Goal: Task Accomplishment & Management: Use online tool/utility

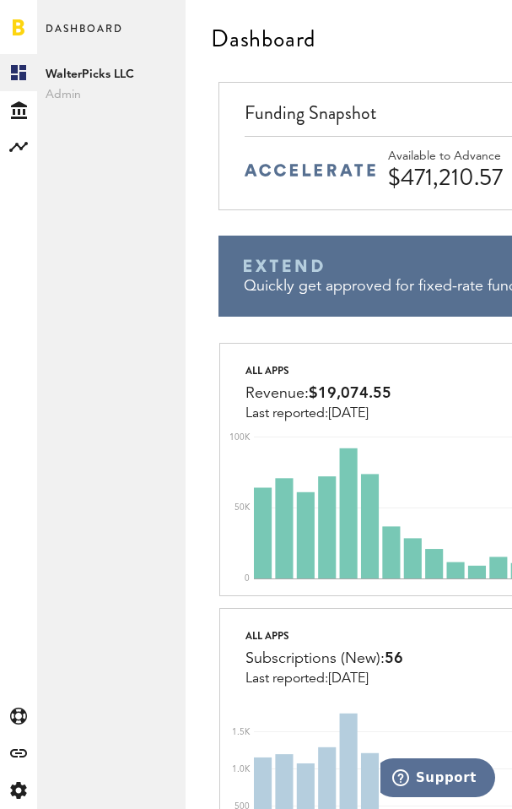
click at [49, 300] on div "Dashboard WalterPicks LLC Admin WalterPicks LLC" at bounding box center [111, 404] width 149 height 809
click at [2, 289] on div "Created with Sketch. Created with Sketch. Created with Sketch. Created with Ske…" at bounding box center [18, 431] width 37 height 755
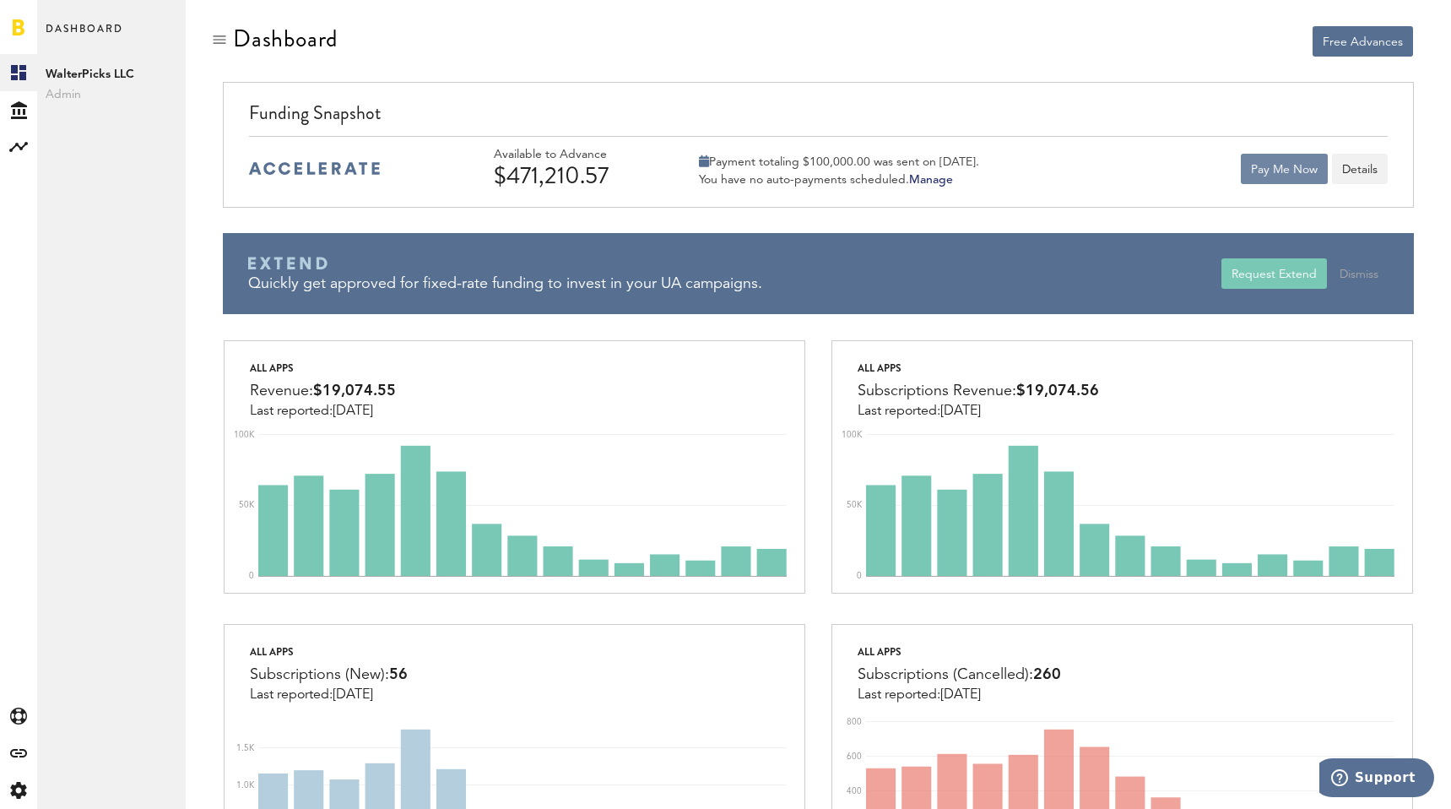
click at [511, 171] on button "Pay Me Now" at bounding box center [1284, 169] width 87 height 30
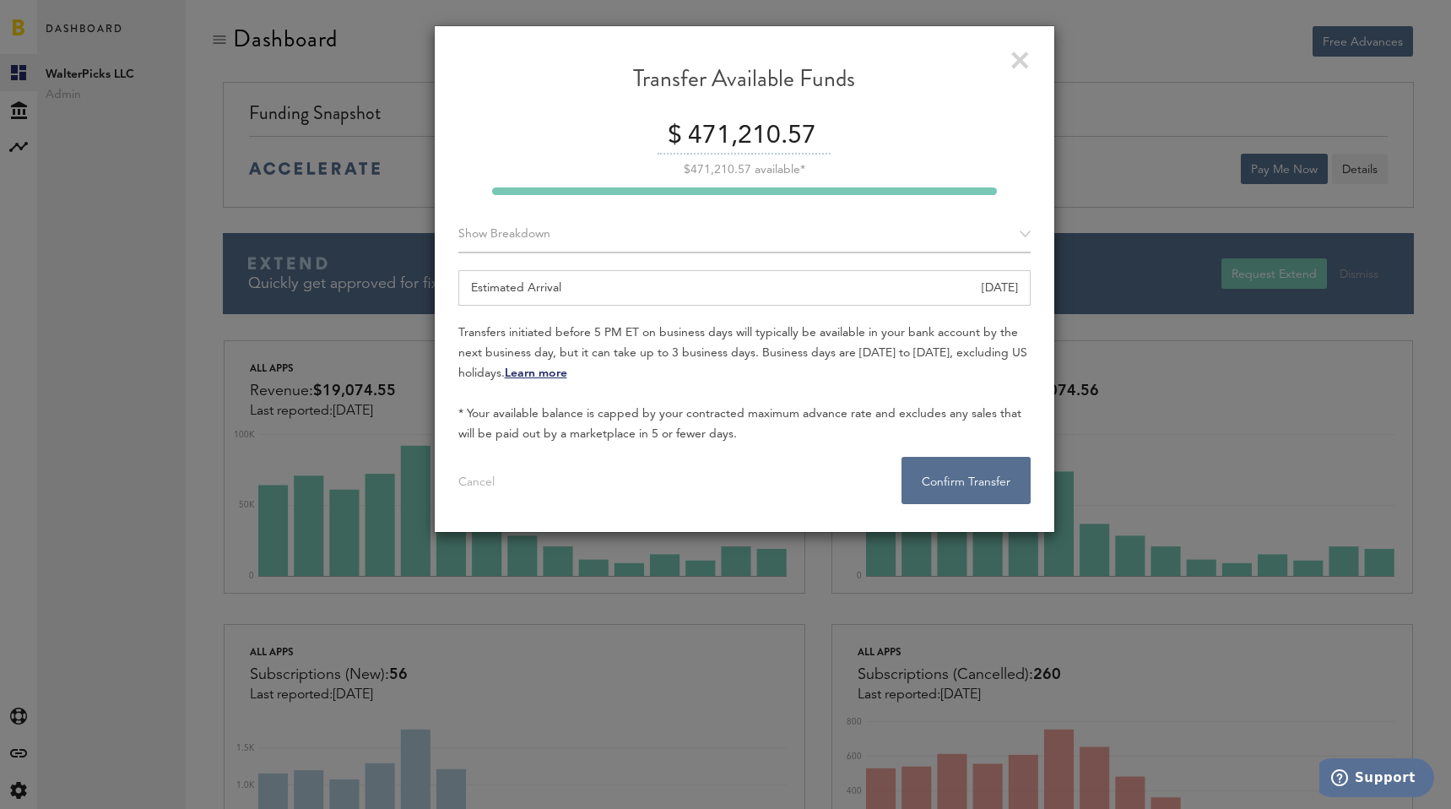
click at [511, 221] on div "Show Breakdown" at bounding box center [744, 234] width 572 height 37
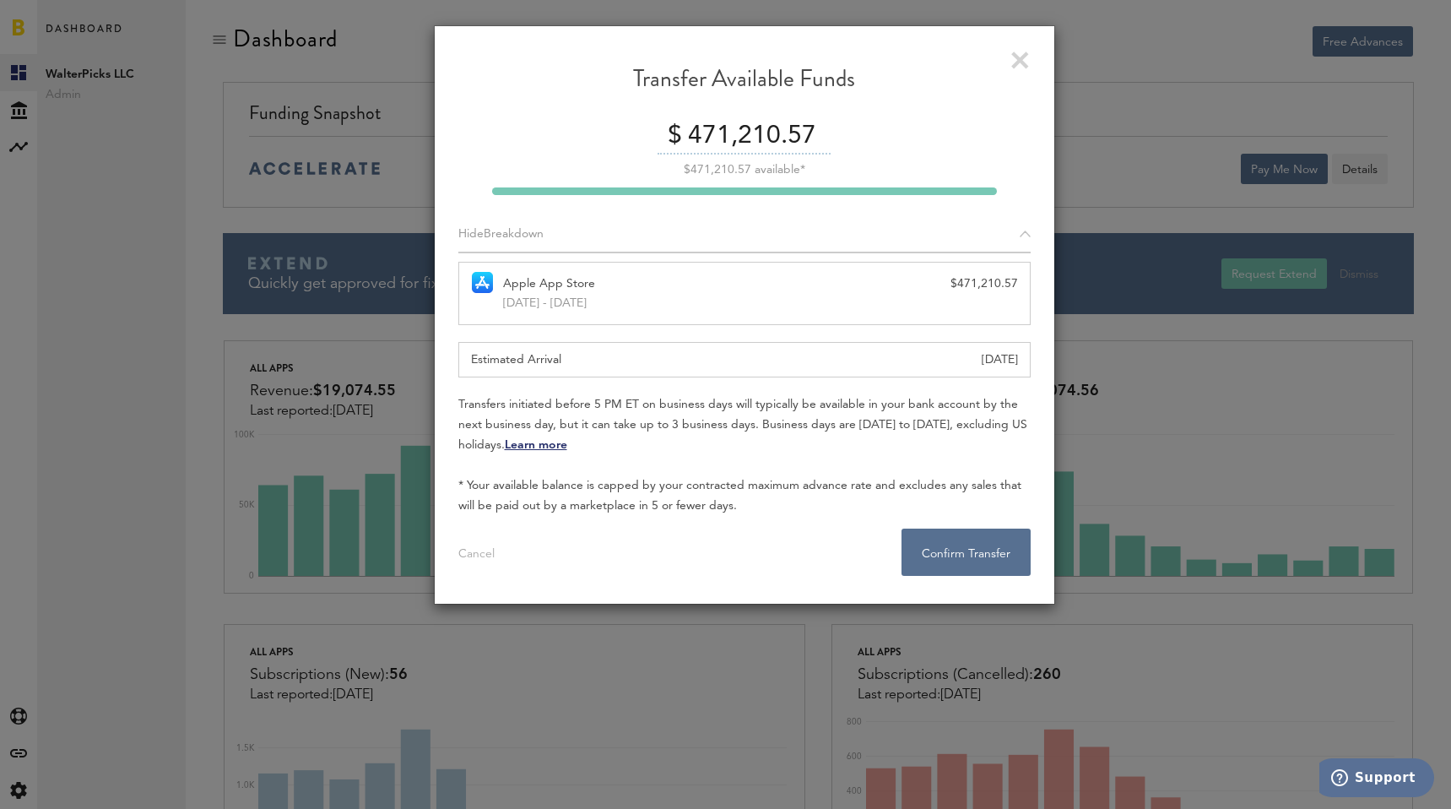
click at [511, 221] on div "Hide Breakdown" at bounding box center [744, 234] width 572 height 37
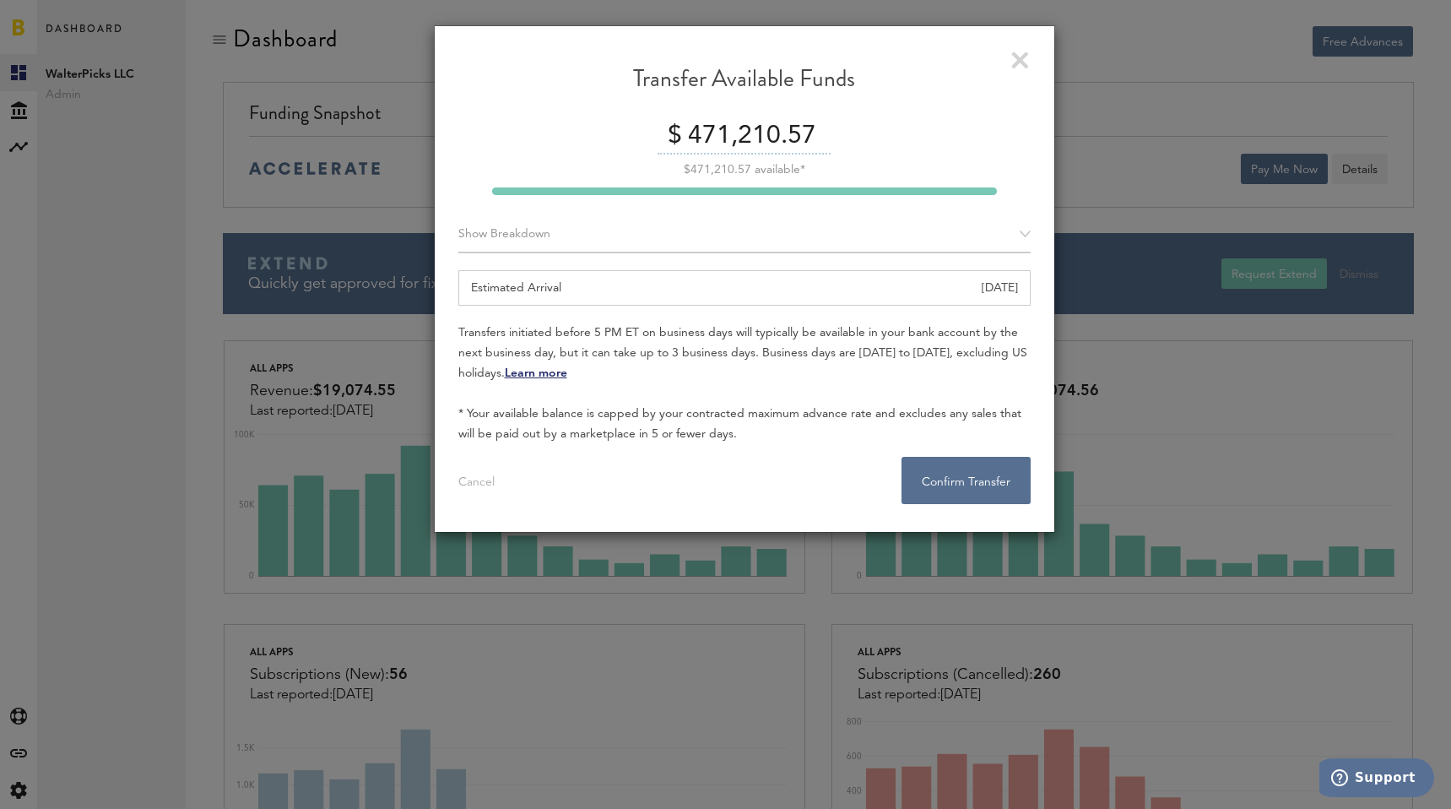
click at [511, 227] on div "Show Breakdown" at bounding box center [744, 234] width 572 height 37
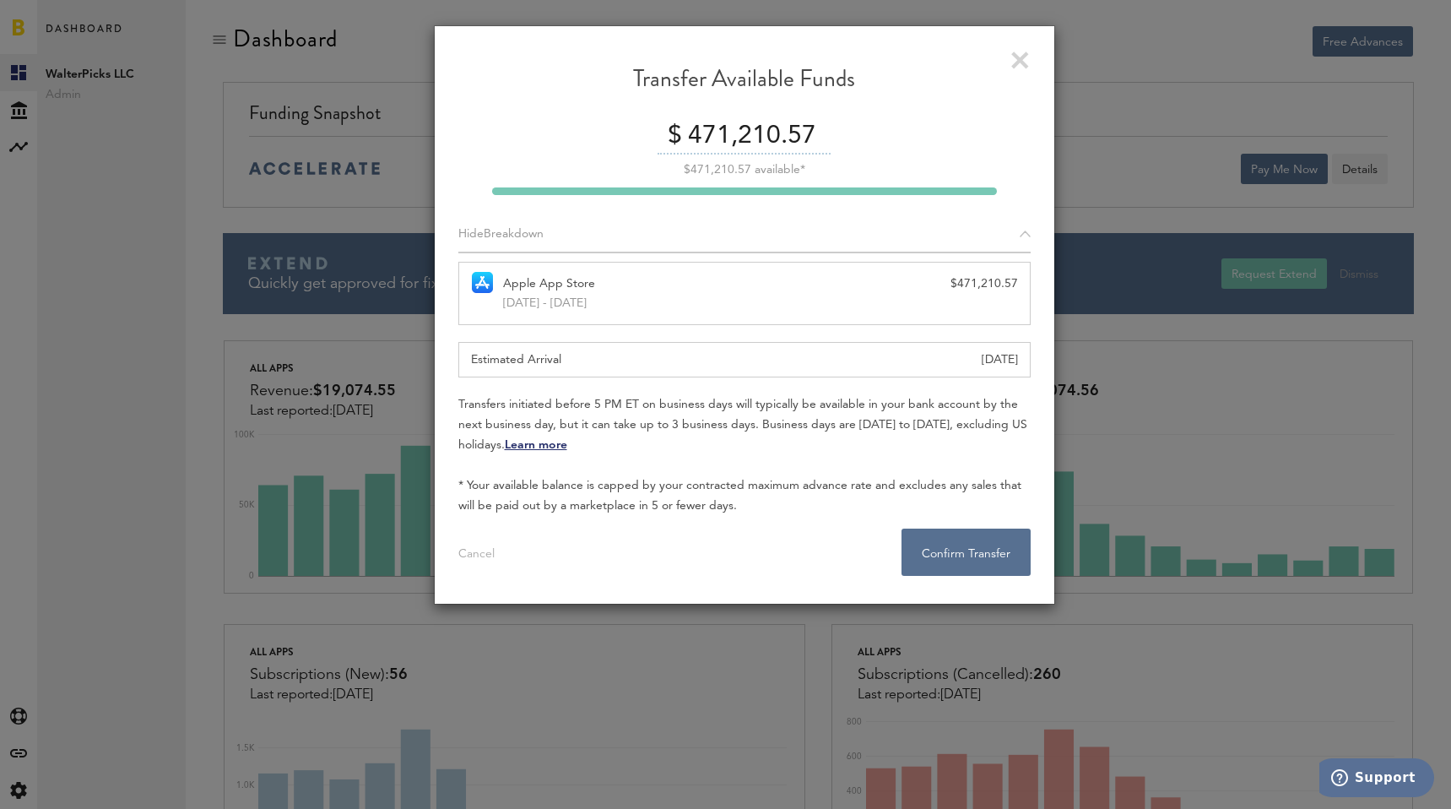
click at [511, 227] on div "Hide Breakdown" at bounding box center [744, 234] width 572 height 37
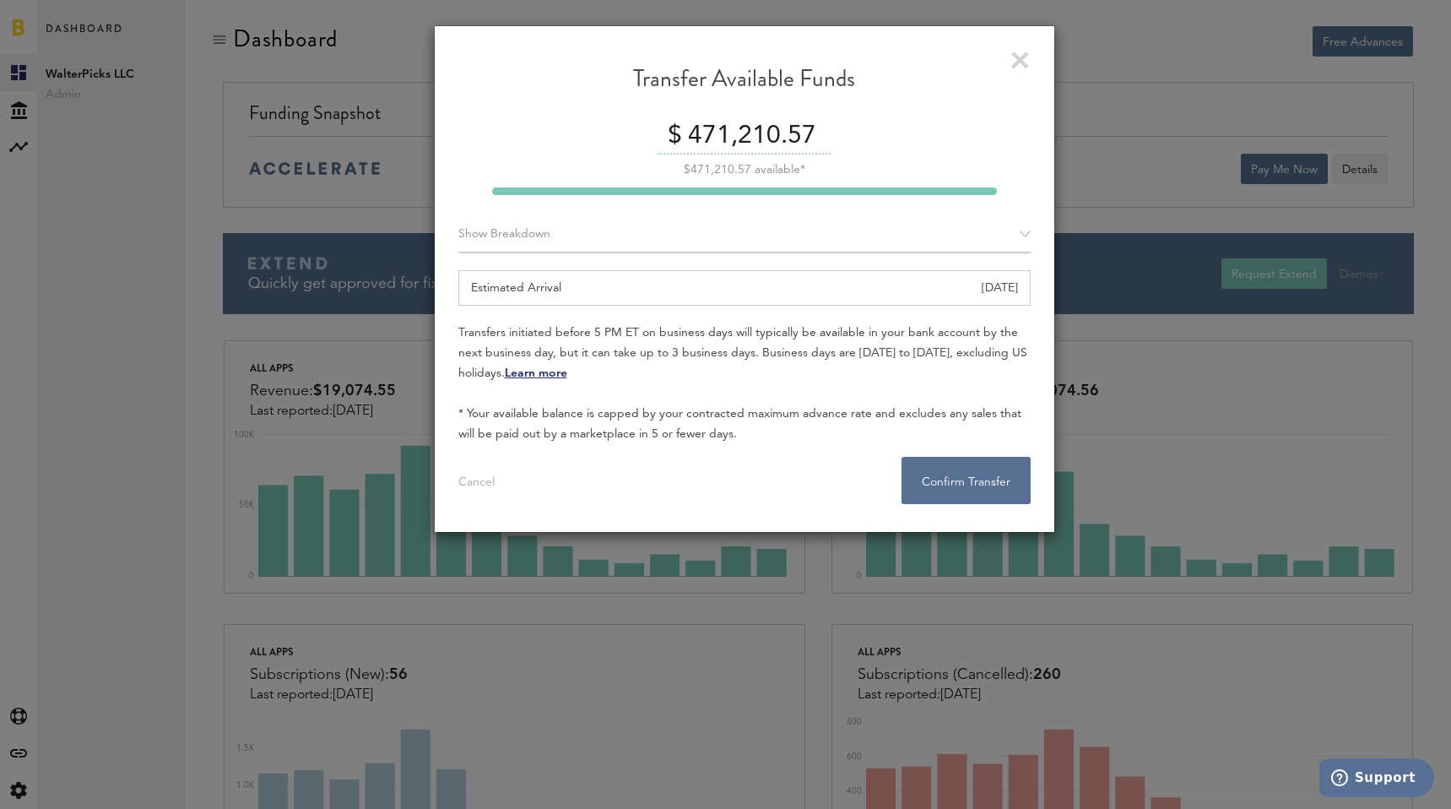
click at [511, 131] on input "471,210.57" at bounding box center [757, 136] width 147 height 35
click at [511, 130] on input "471,210.57" at bounding box center [757, 136] width 147 height 35
type input "250000"
click at [511, 245] on div "Show Breakdown" at bounding box center [744, 234] width 572 height 37
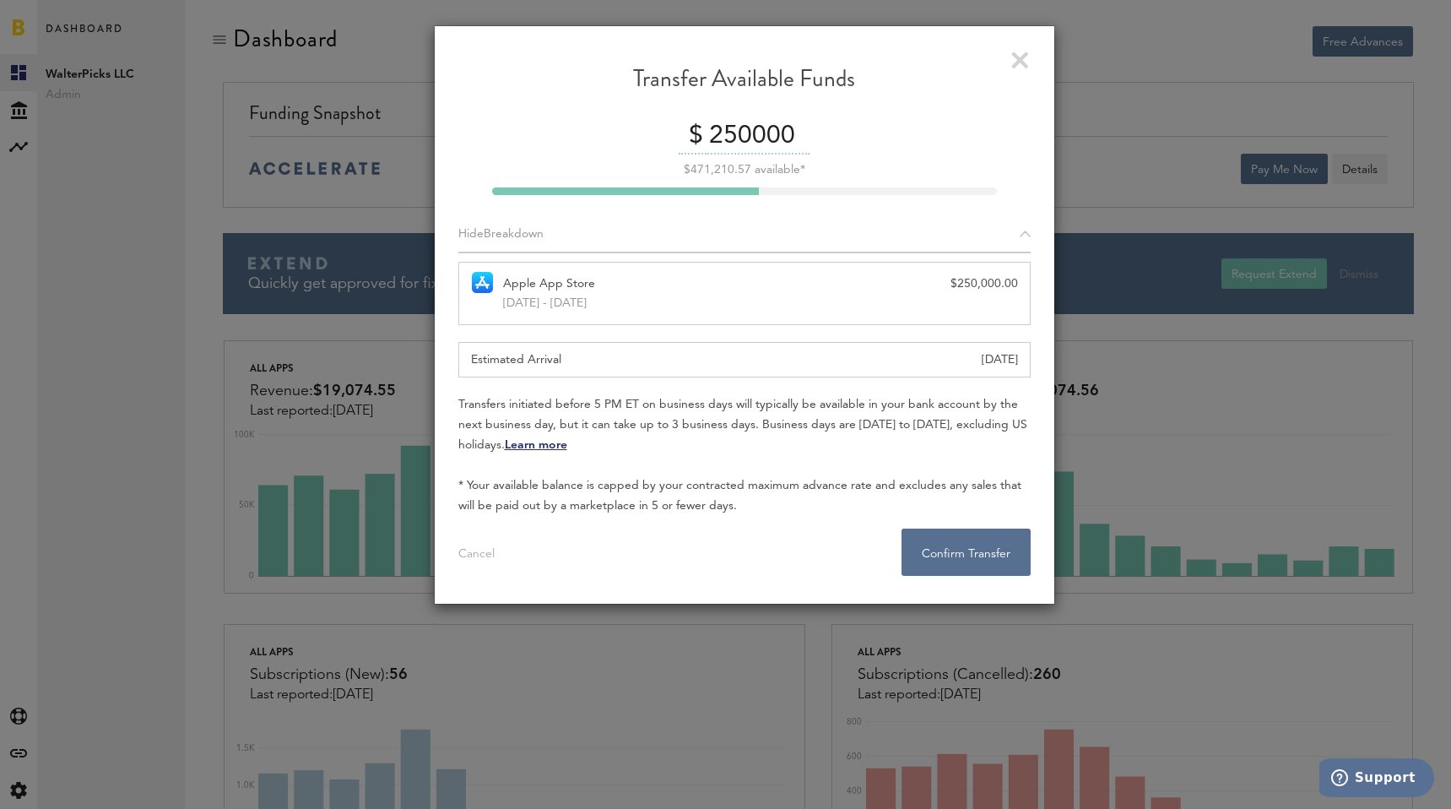
click at [511, 245] on div "Hide Breakdown" at bounding box center [744, 234] width 572 height 37
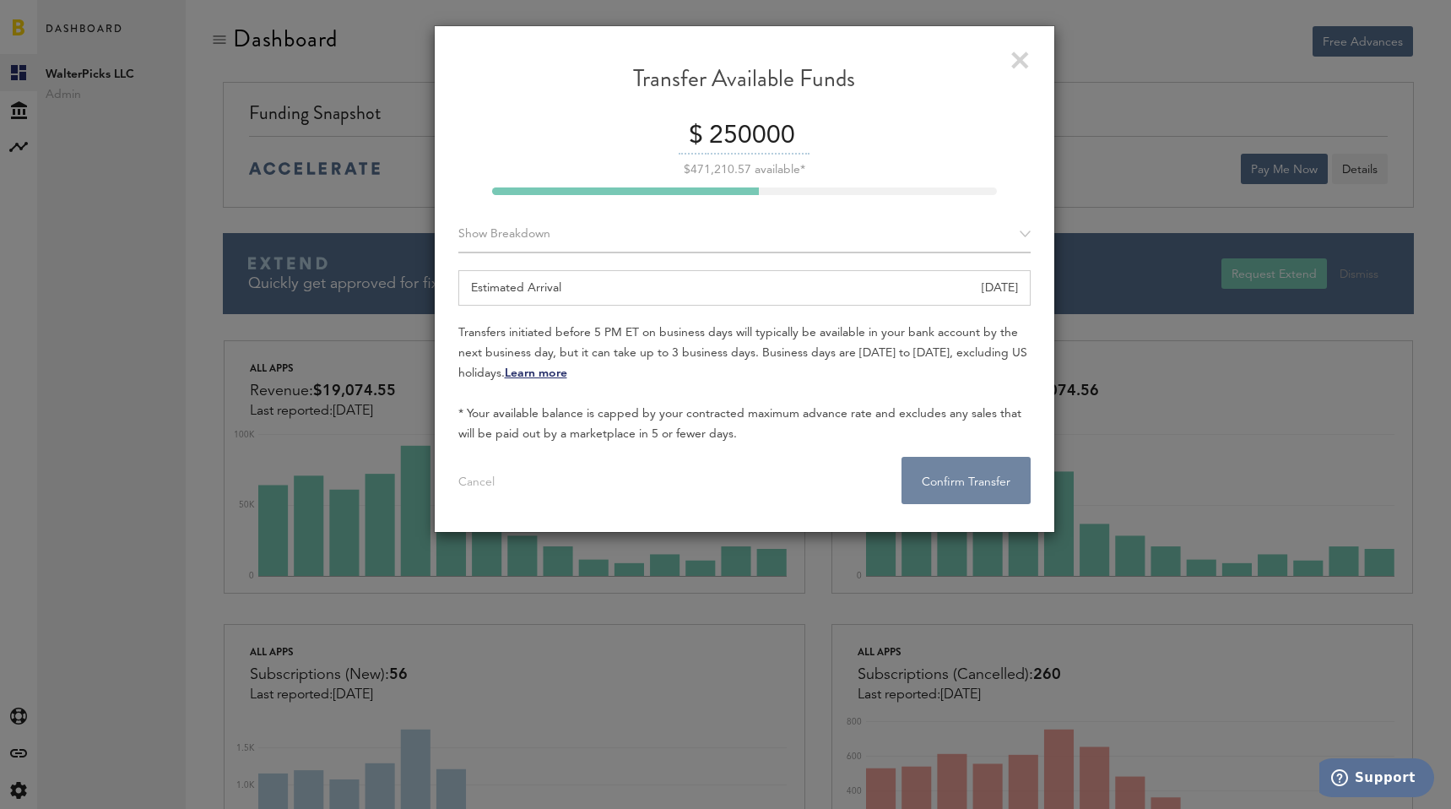
click at [511, 464] on button "Confirm Transfer . . ." at bounding box center [965, 480] width 129 height 47
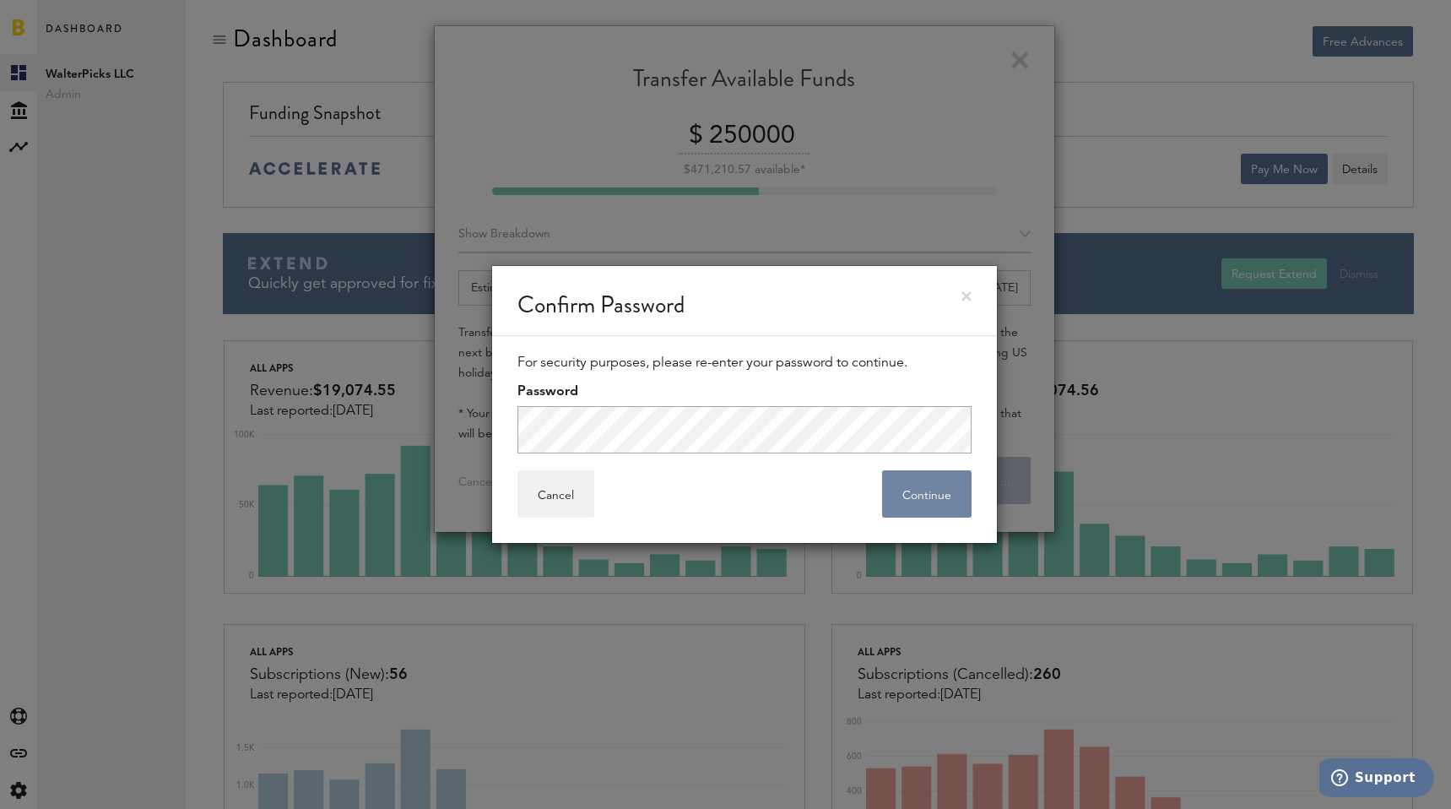
click at [511, 490] on button "Continue" at bounding box center [926, 493] width 89 height 47
